Goal: Complete application form

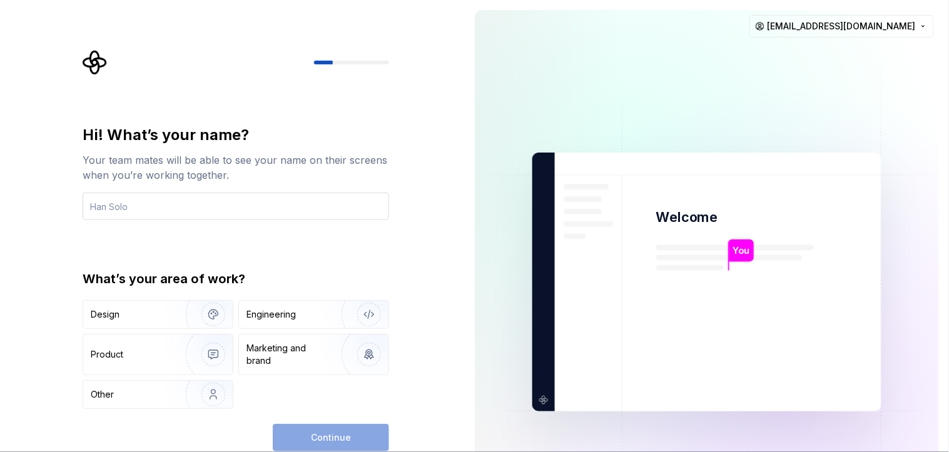
click at [286, 199] on input "text" at bounding box center [236, 207] width 306 height 28
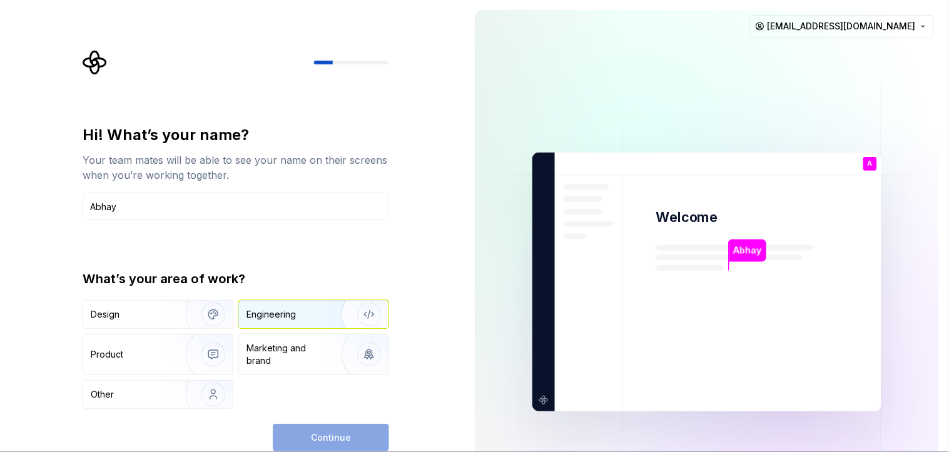
type input "Abhay"
click at [269, 310] on div "Engineering" at bounding box center [270, 314] width 49 height 13
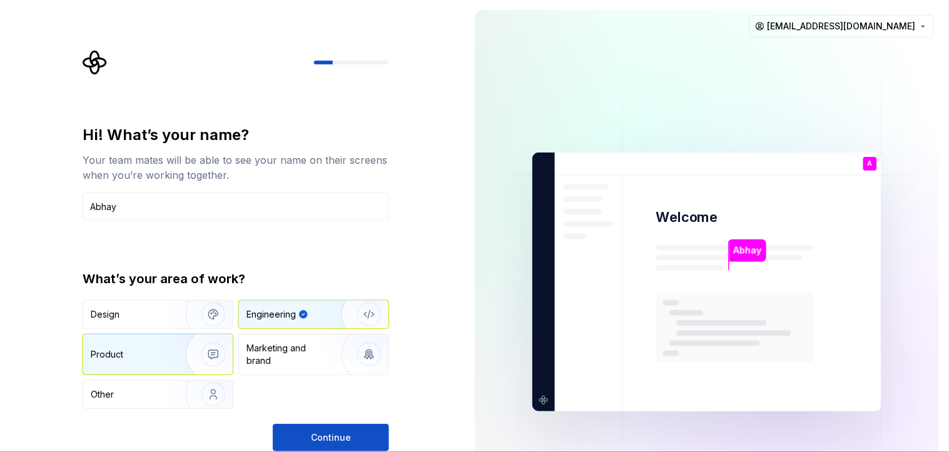
click at [193, 355] on img "button" at bounding box center [205, 355] width 80 height 84
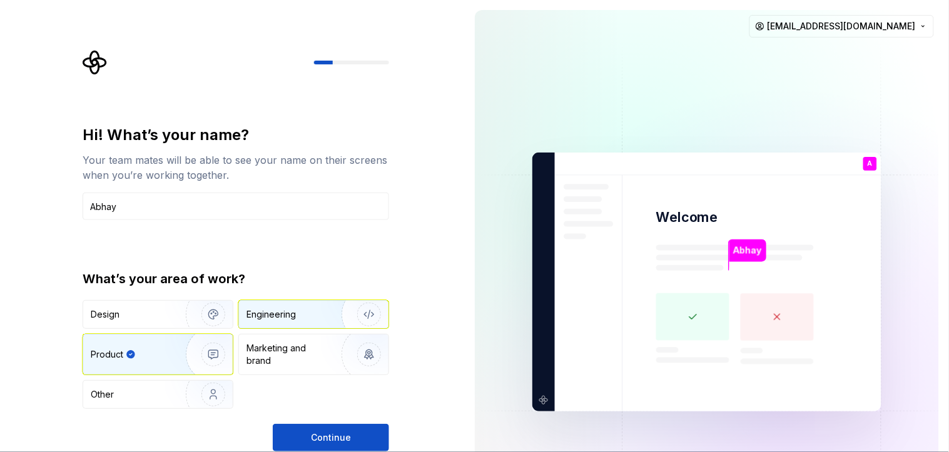
click at [256, 320] on div "Engineering" at bounding box center [270, 314] width 49 height 13
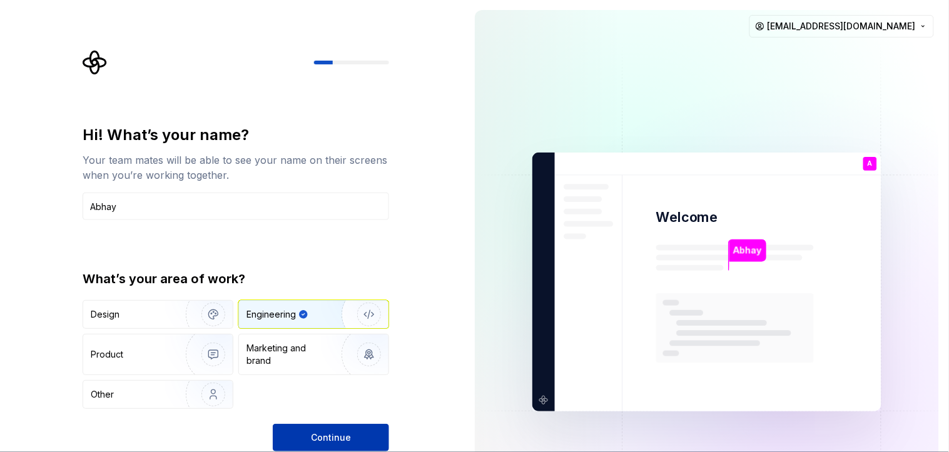
click at [300, 430] on button "Continue" at bounding box center [331, 438] width 116 height 28
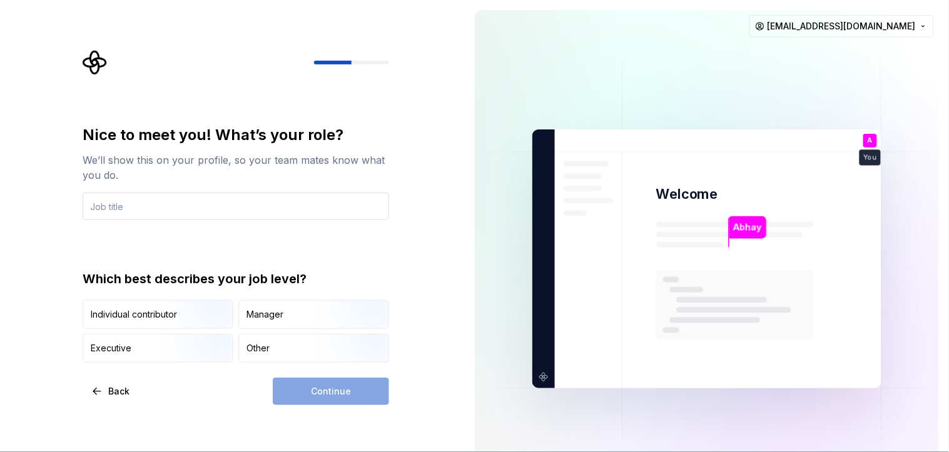
click at [218, 194] on input "text" at bounding box center [236, 207] width 306 height 28
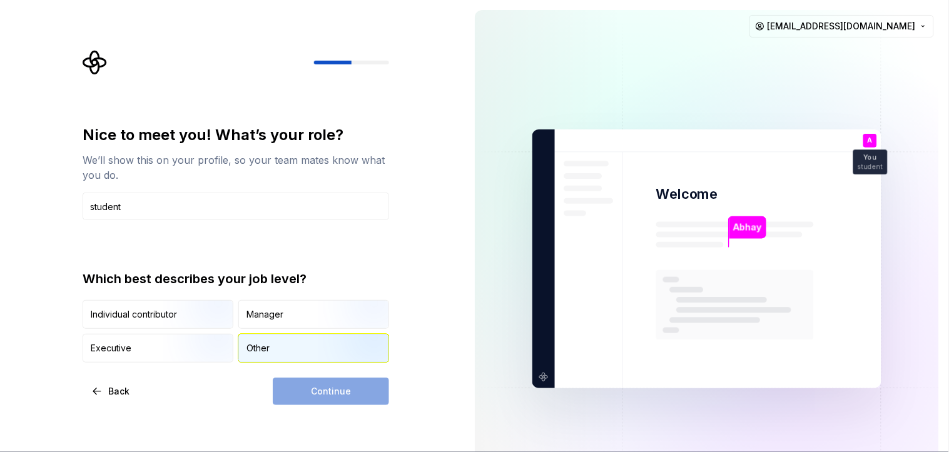
type input "student"
click at [271, 341] on div "Other" at bounding box center [313, 349] width 149 height 28
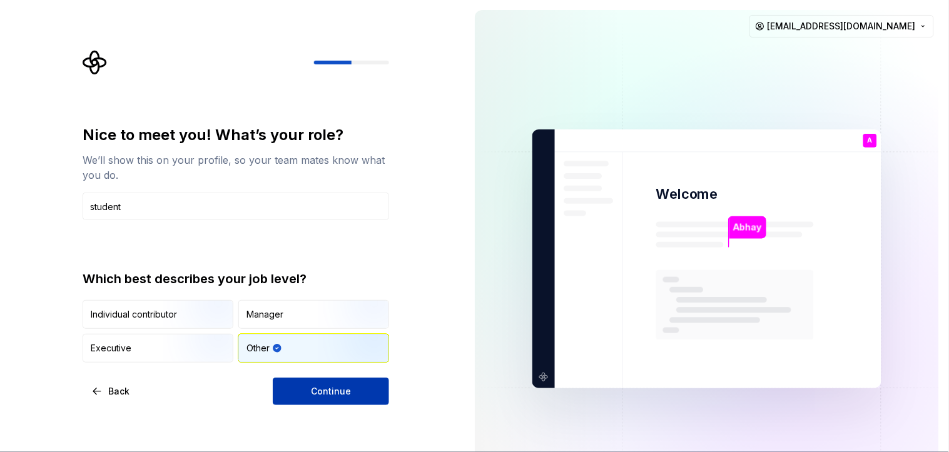
click at [291, 391] on button "Continue" at bounding box center [331, 392] width 116 height 28
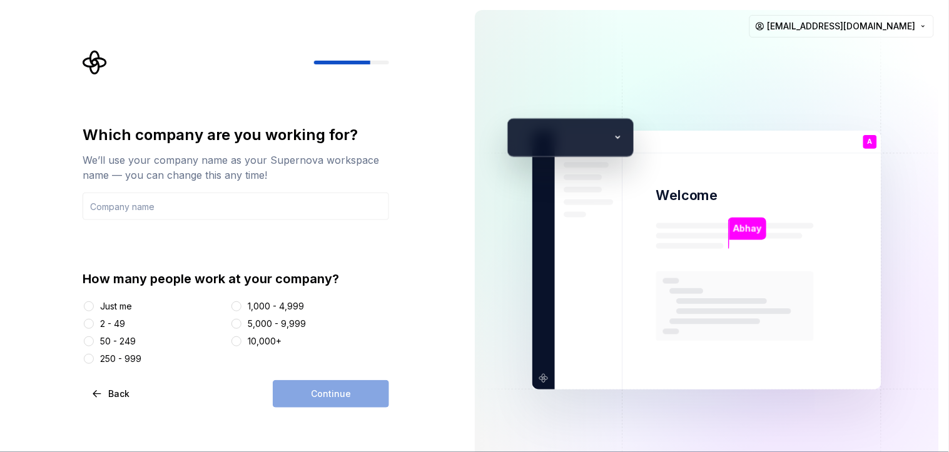
click at [123, 302] on div "Just me" at bounding box center [116, 306] width 32 height 13
click at [94, 302] on button "Just me" at bounding box center [89, 306] width 10 height 10
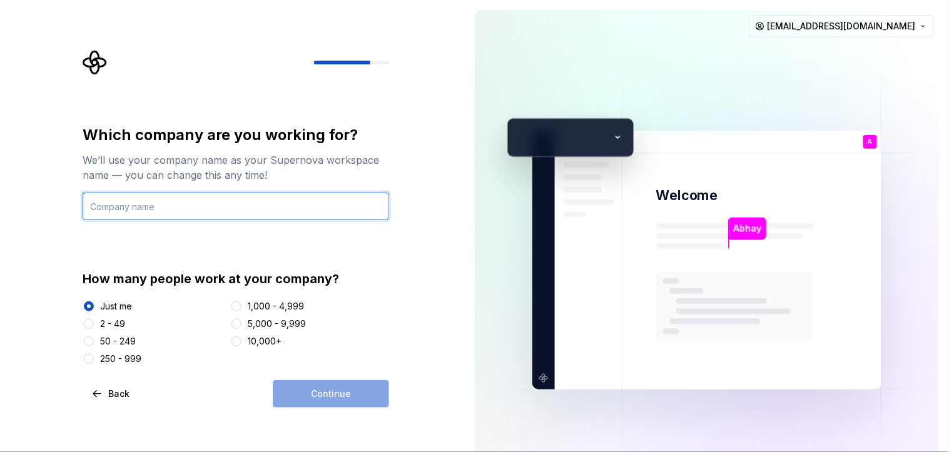
click at [243, 202] on input "text" at bounding box center [236, 207] width 306 height 28
type input "s"
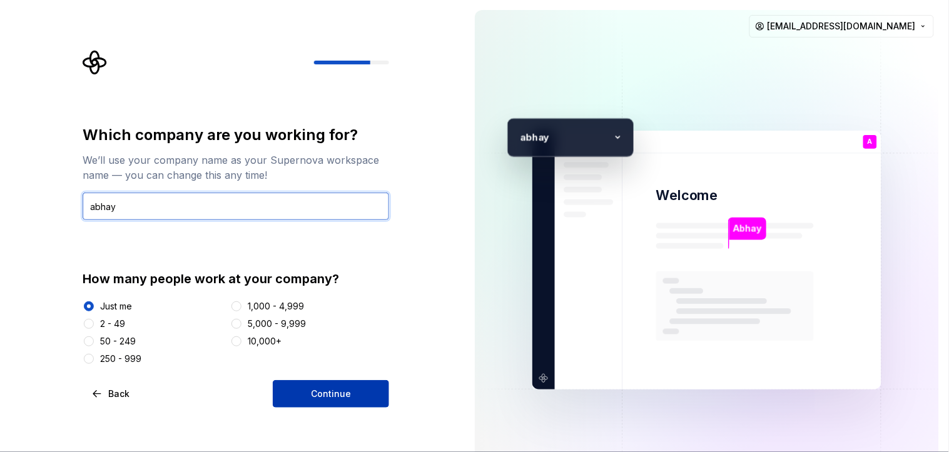
type input "abhay"
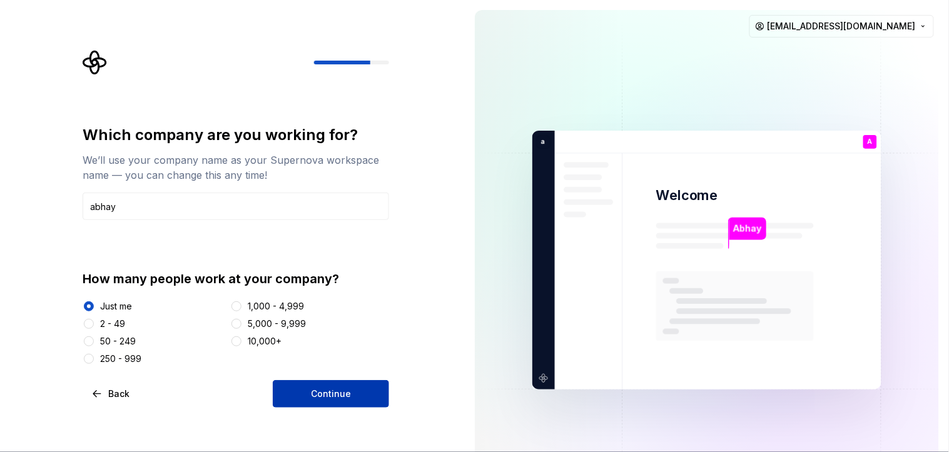
click at [326, 395] on span "Continue" at bounding box center [331, 394] width 40 height 13
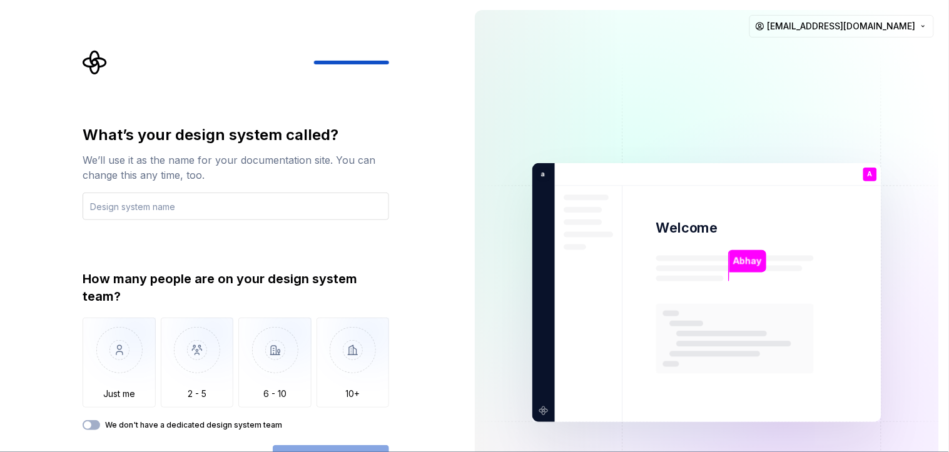
click at [272, 204] on input "text" at bounding box center [236, 207] width 306 height 28
click at [126, 353] on img "button" at bounding box center [119, 360] width 73 height 84
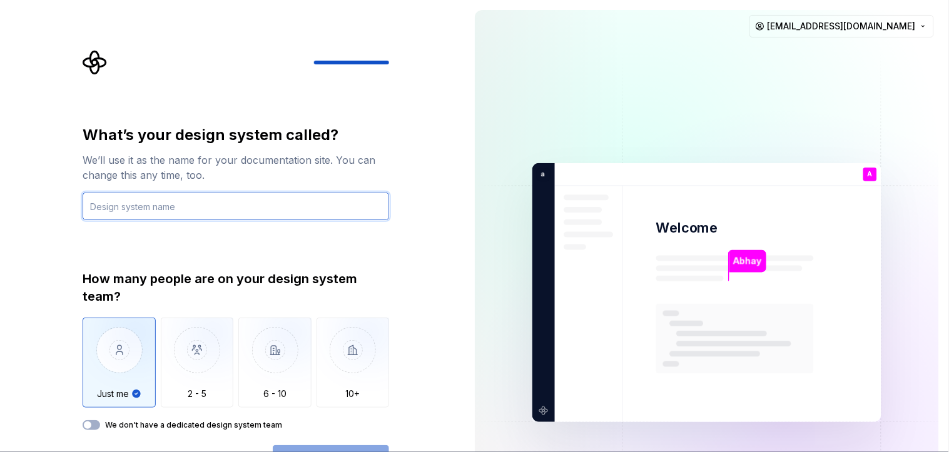
click at [199, 194] on input "text" at bounding box center [236, 207] width 306 height 28
type input "abhay"
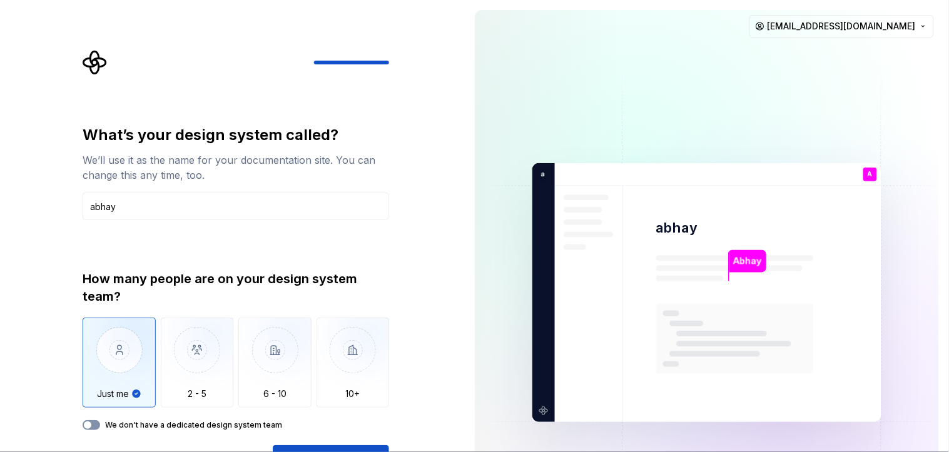
click at [94, 428] on button "We don't have a dedicated design system team" at bounding box center [92, 425] width 18 height 10
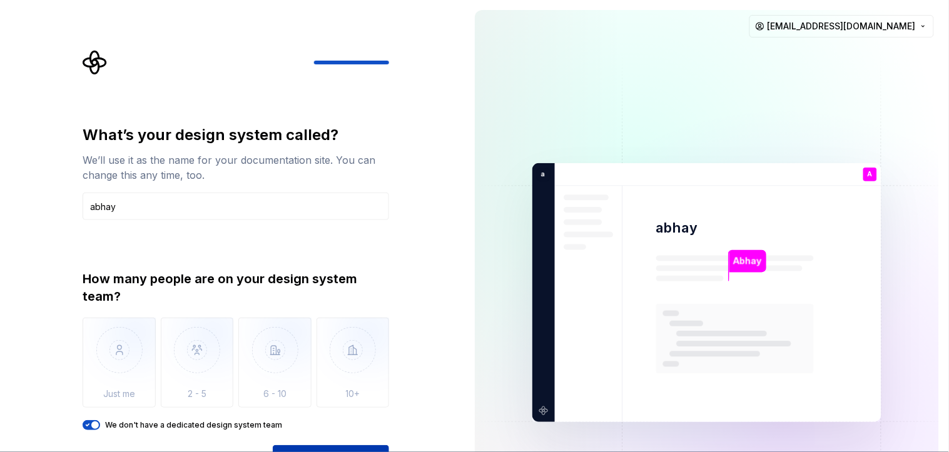
click at [319, 448] on button "Open Supernova" at bounding box center [331, 459] width 116 height 28
click at [319, 449] on div "Open Supernova" at bounding box center [331, 459] width 116 height 28
